Goal: Task Accomplishment & Management: Manage account settings

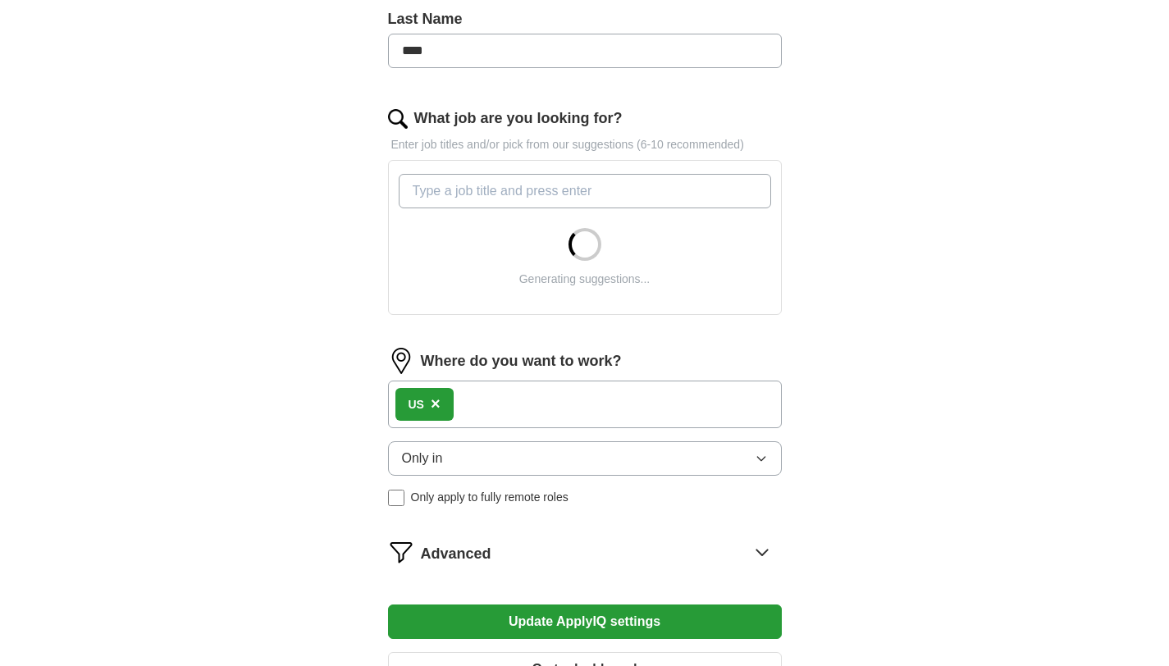
scroll to position [470, 0]
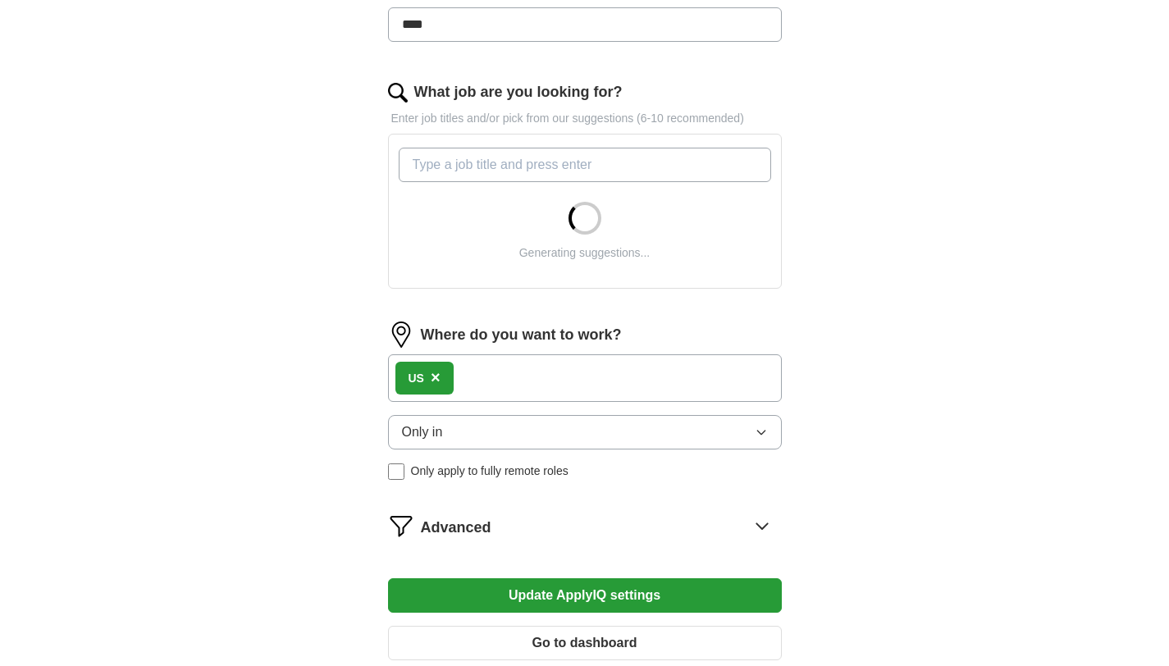
click at [437, 384] on span "×" at bounding box center [436, 377] width 10 height 18
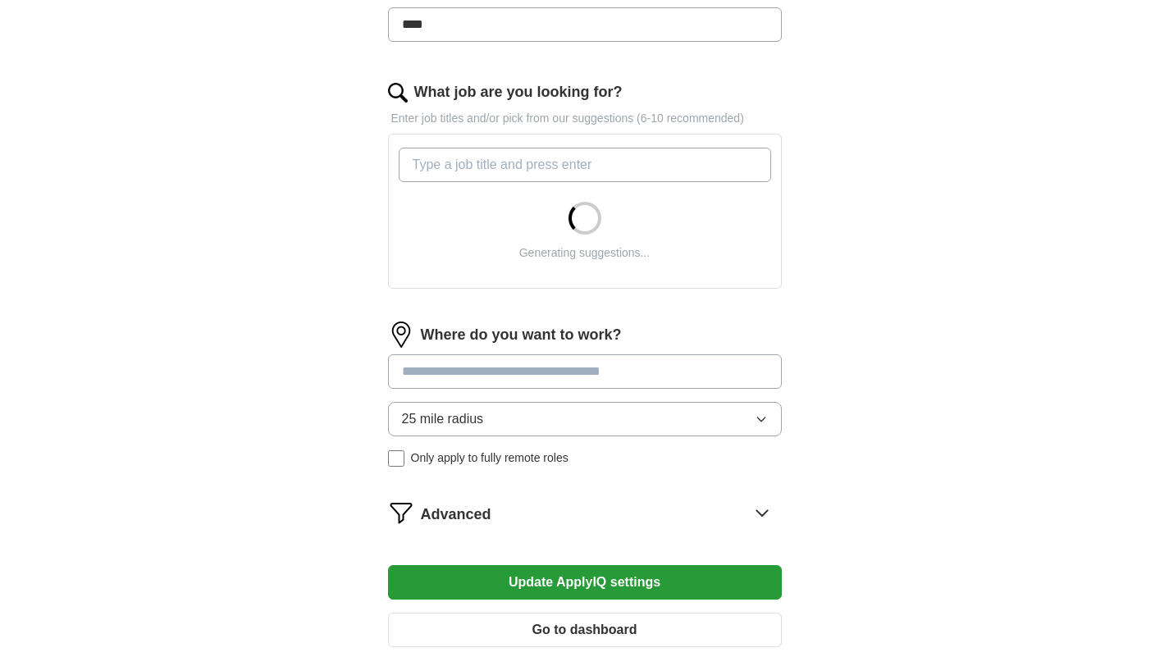
click at [436, 368] on input at bounding box center [585, 371] width 394 height 34
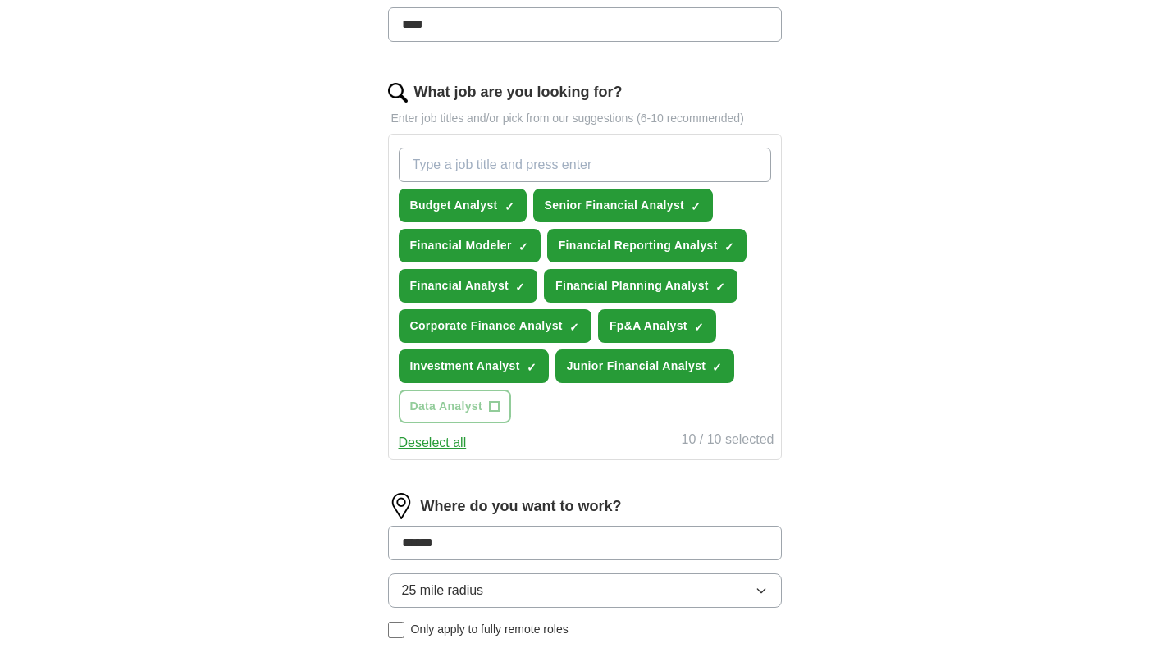
type input "*******"
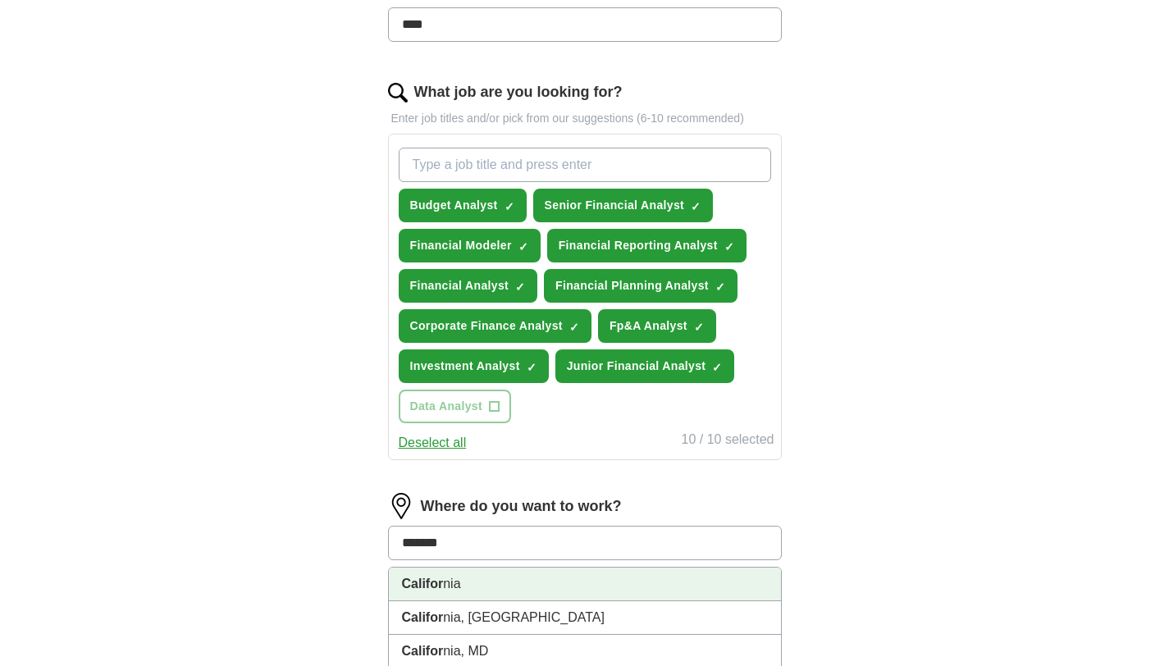
click at [462, 573] on li "Califor nia" at bounding box center [585, 585] width 392 height 34
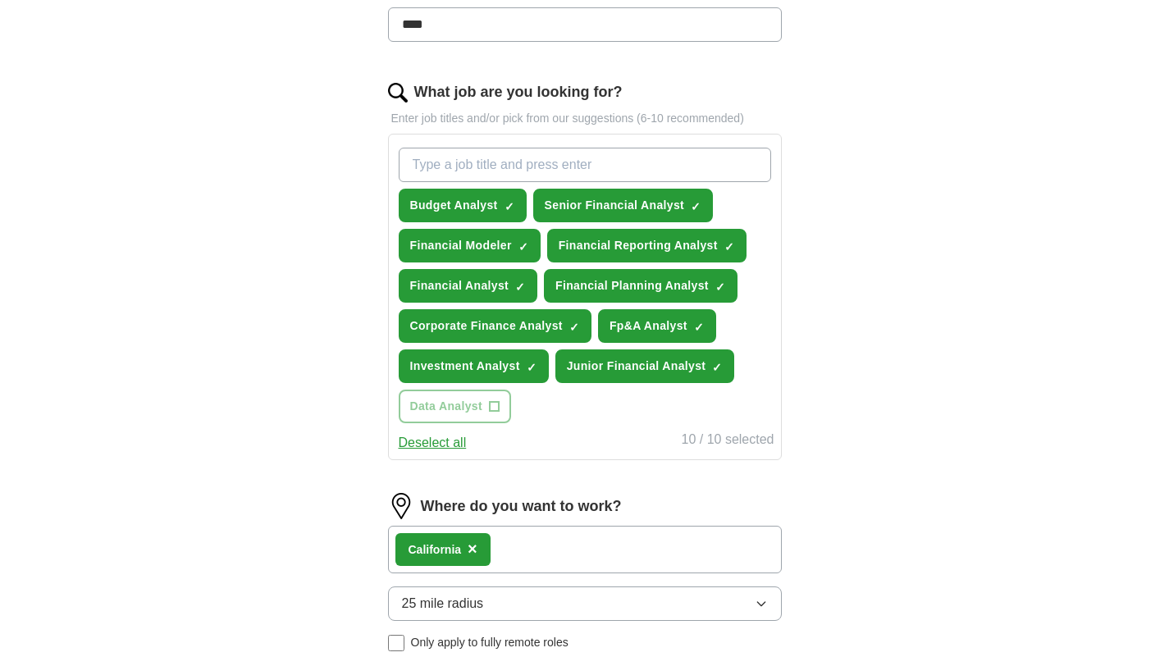
click at [519, 543] on div "Califor nia ×" at bounding box center [585, 550] width 394 height 48
click at [517, 554] on div "Califor nia ×" at bounding box center [585, 550] width 394 height 48
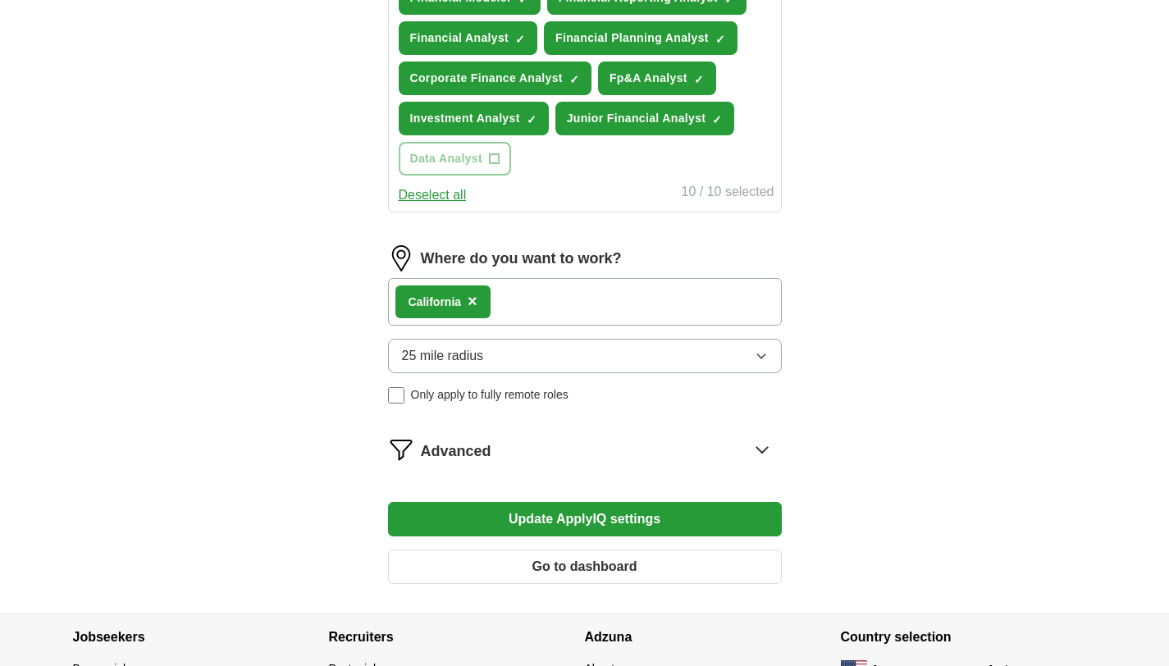
scroll to position [732, 0]
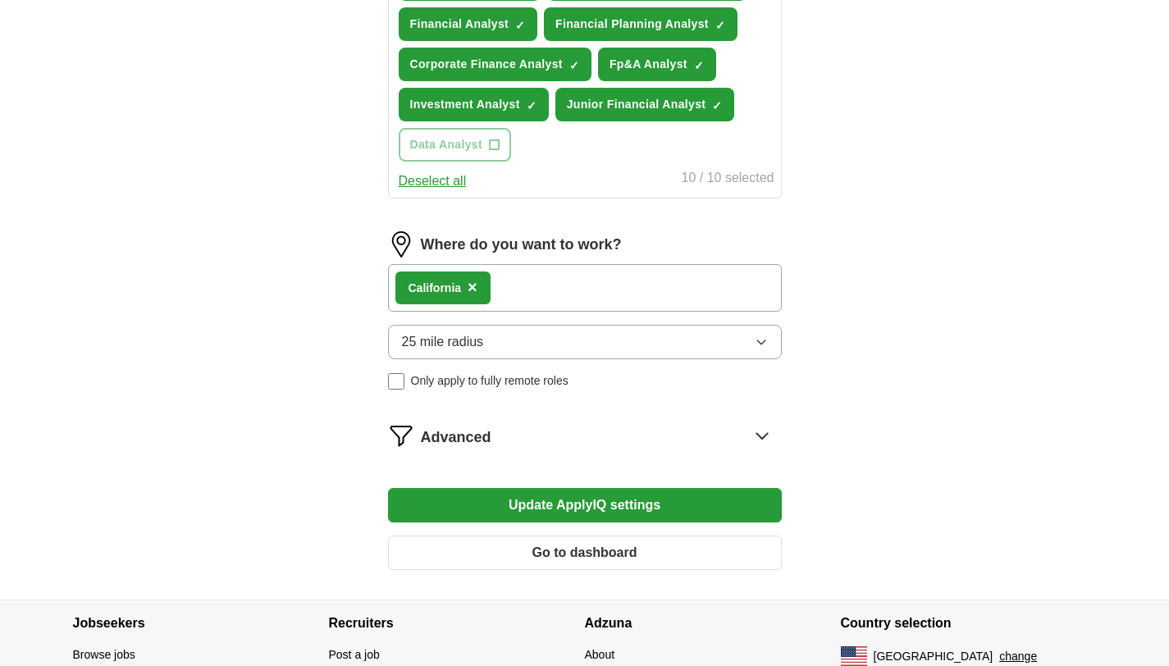
click at [524, 283] on div "Califor nia ×" at bounding box center [585, 288] width 394 height 48
click at [575, 288] on div "Califor nia ×" at bounding box center [585, 288] width 394 height 48
click at [449, 354] on button "25 mile radius" at bounding box center [585, 342] width 394 height 34
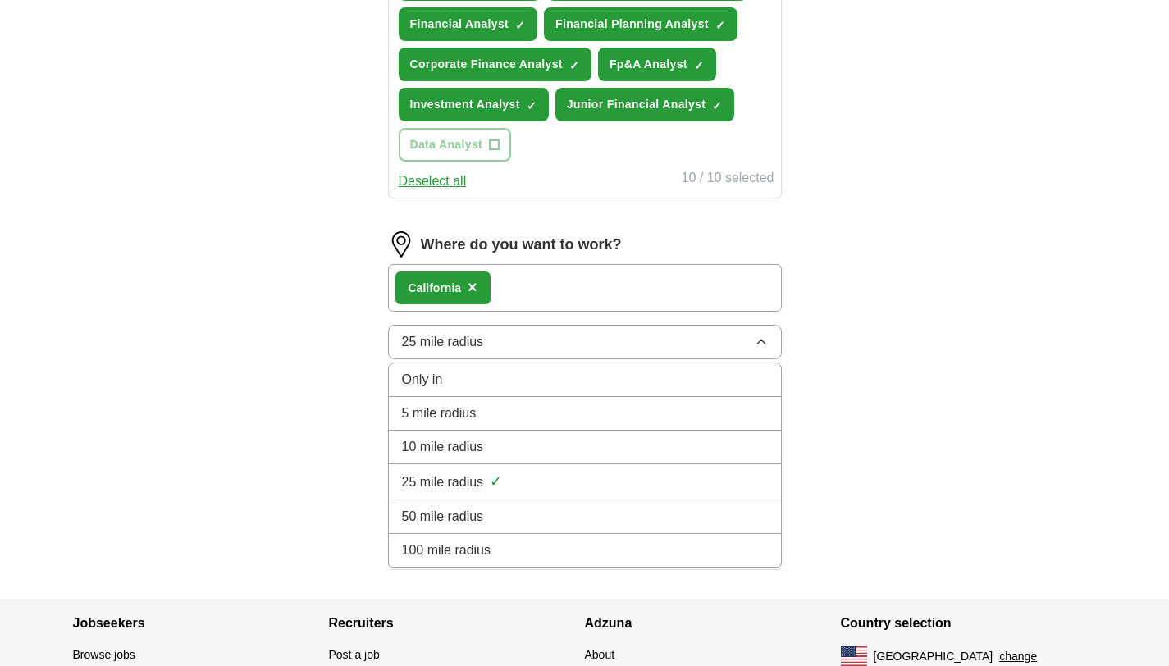
click at [434, 541] on span "100 mile radius" at bounding box center [446, 551] width 89 height 20
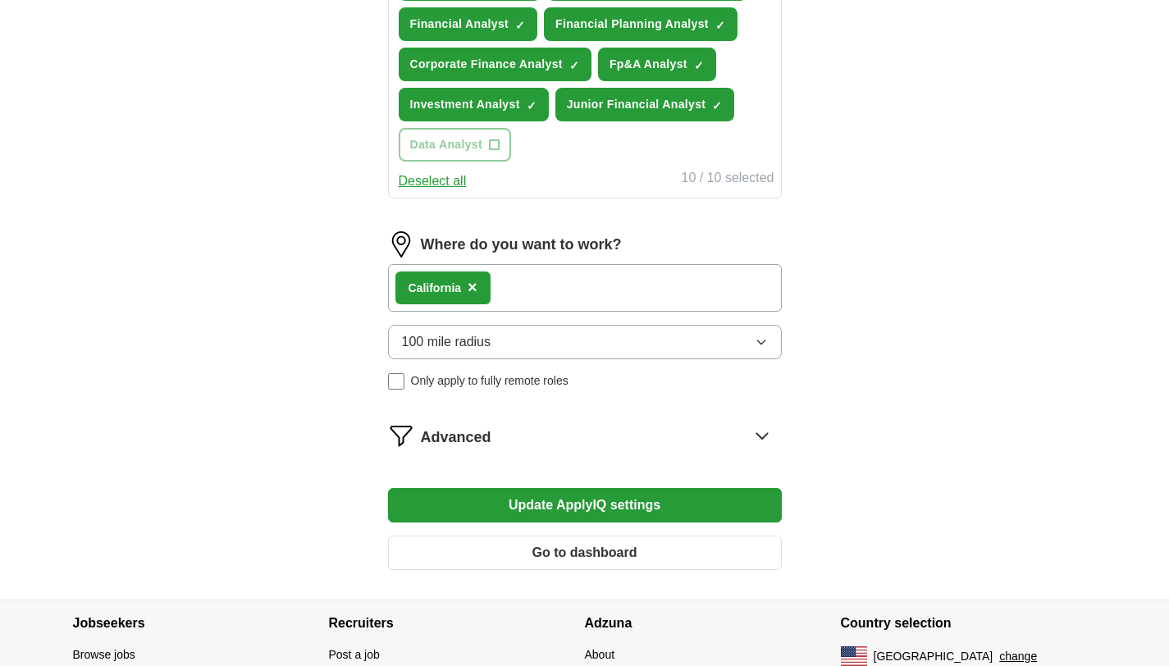
click at [498, 499] on button "Update ApplyIQ settings" at bounding box center [585, 505] width 394 height 34
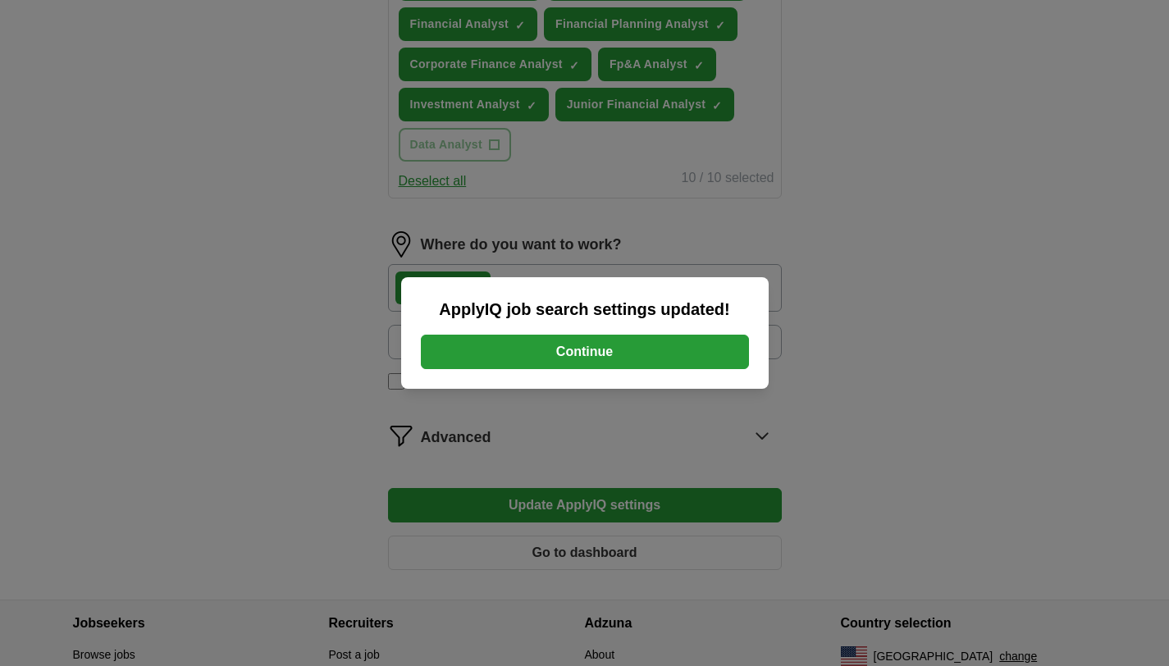
click at [455, 354] on button "Continue" at bounding box center [585, 352] width 328 height 34
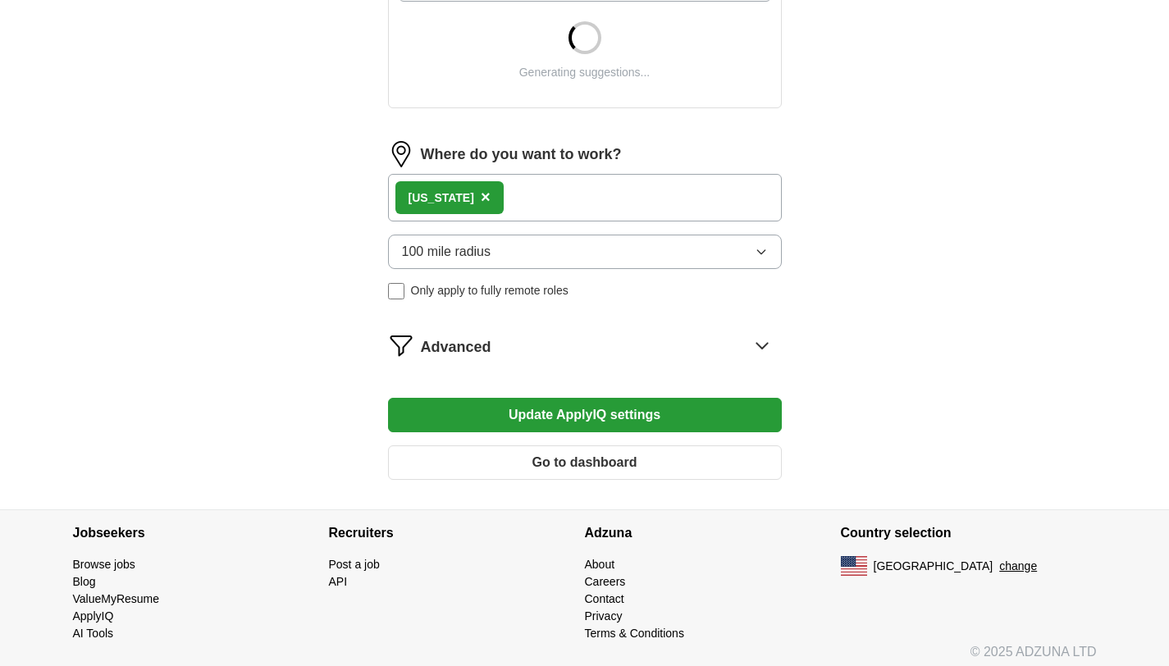
scroll to position [660, 0]
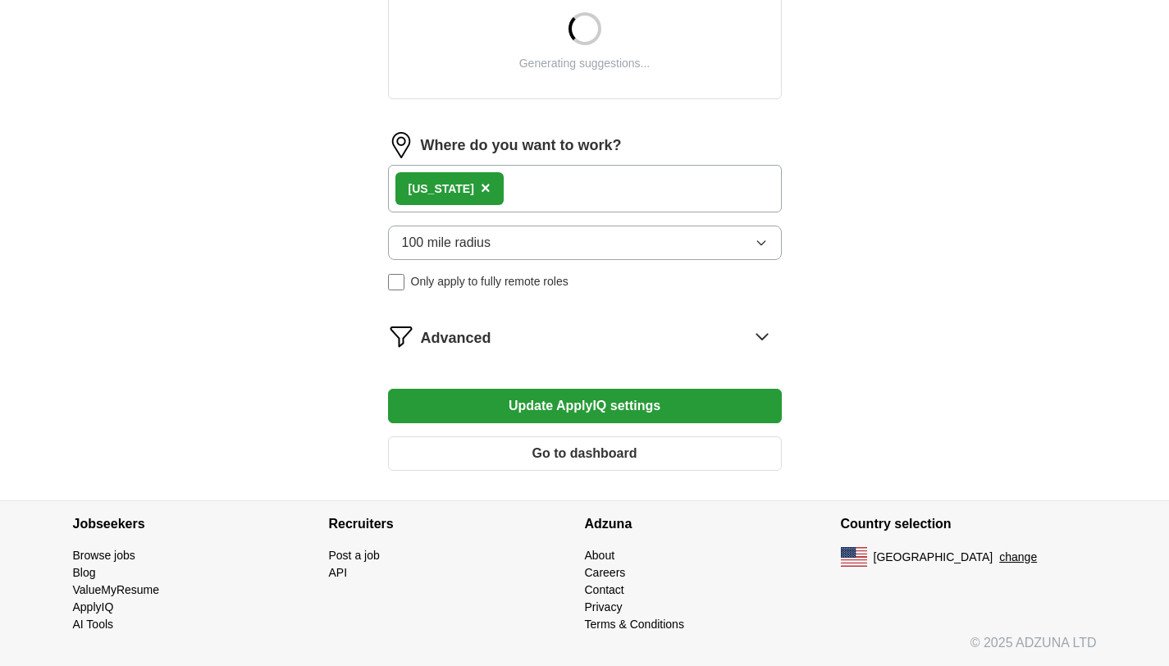
click at [494, 343] on div "Advanced" at bounding box center [601, 336] width 361 height 26
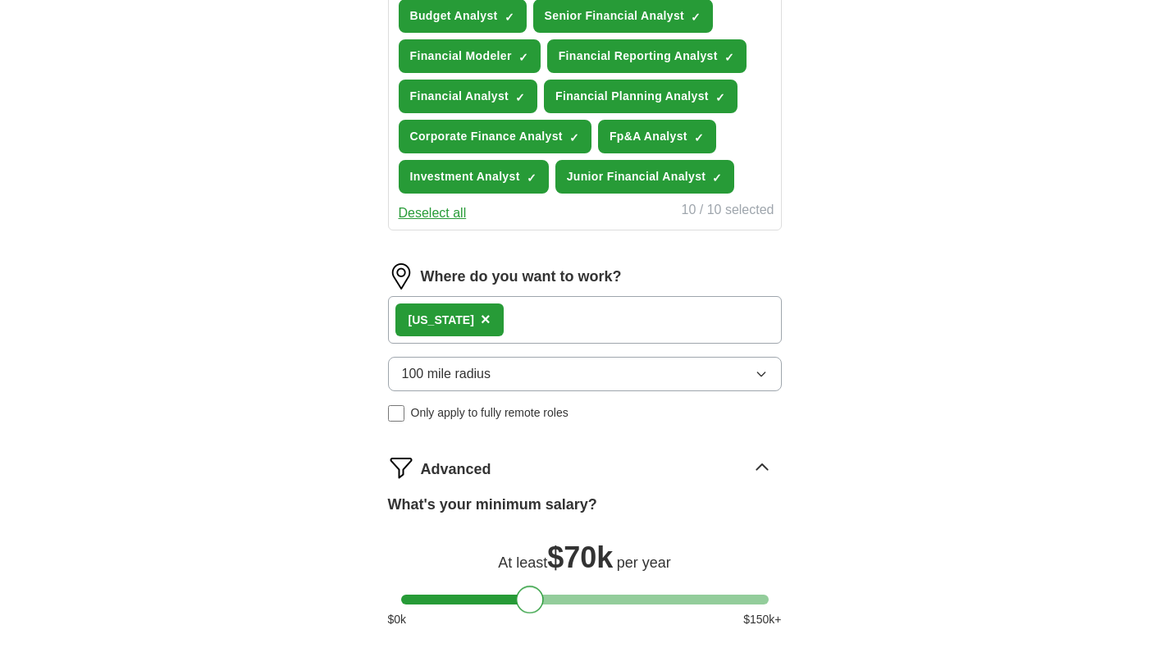
drag, startPoint x: 413, startPoint y: 468, endPoint x: 529, endPoint y: 486, distance: 117.1
click at [529, 486] on div "Advanced What's your minimum salary? At least $ 70k per year $ 0 k $ 150 k+" at bounding box center [585, 547] width 394 height 187
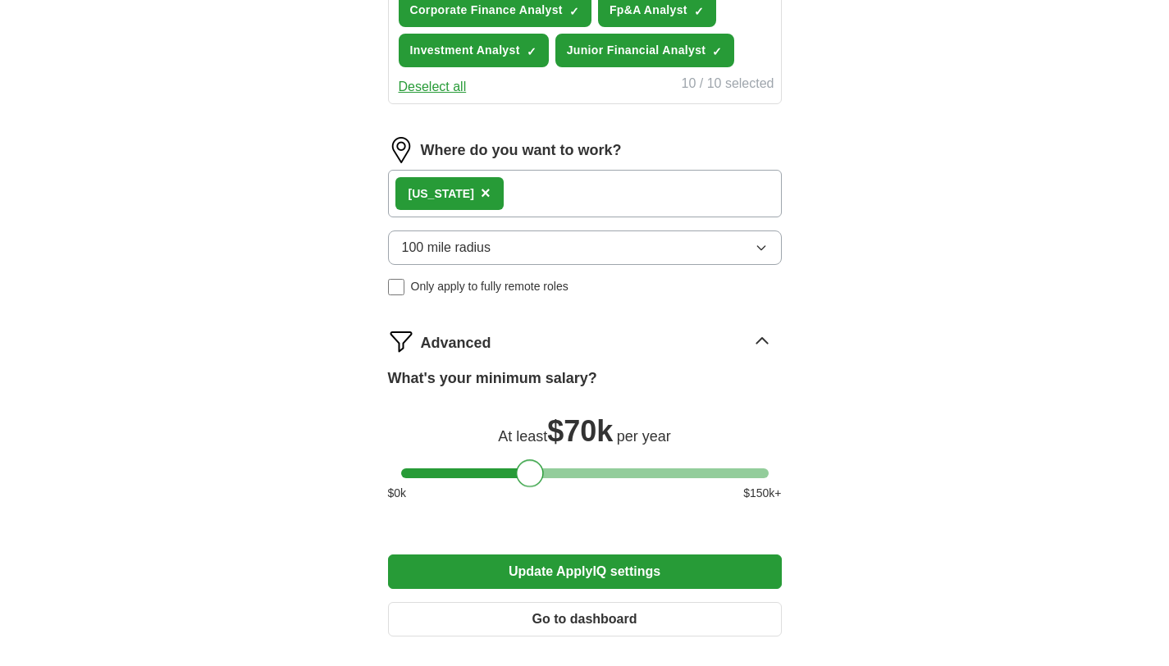
scroll to position [883, 0]
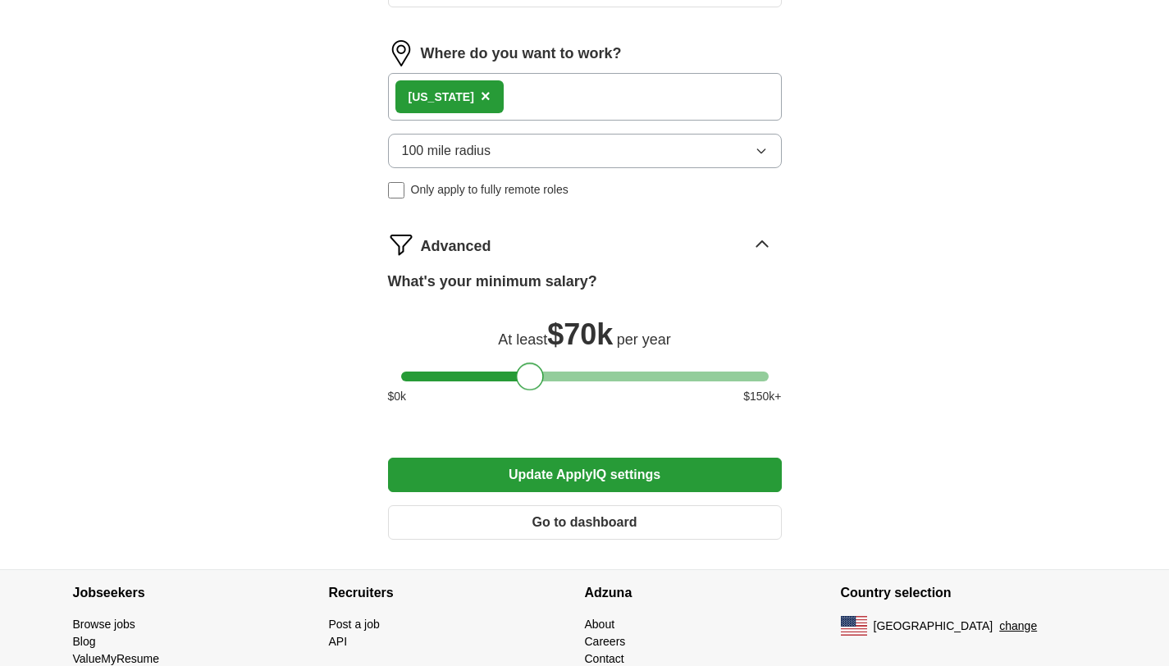
click at [599, 480] on button "Update ApplyIQ settings" at bounding box center [585, 475] width 394 height 34
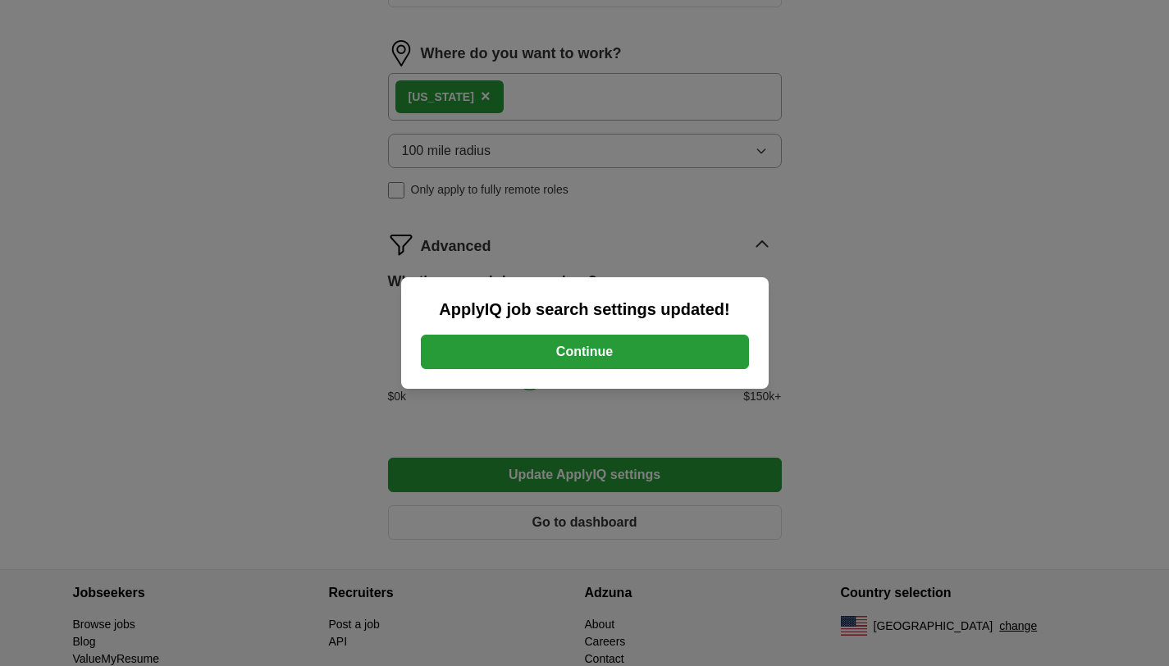
click at [545, 359] on button "Continue" at bounding box center [585, 352] width 328 height 34
